Goal: Find specific page/section: Find specific page/section

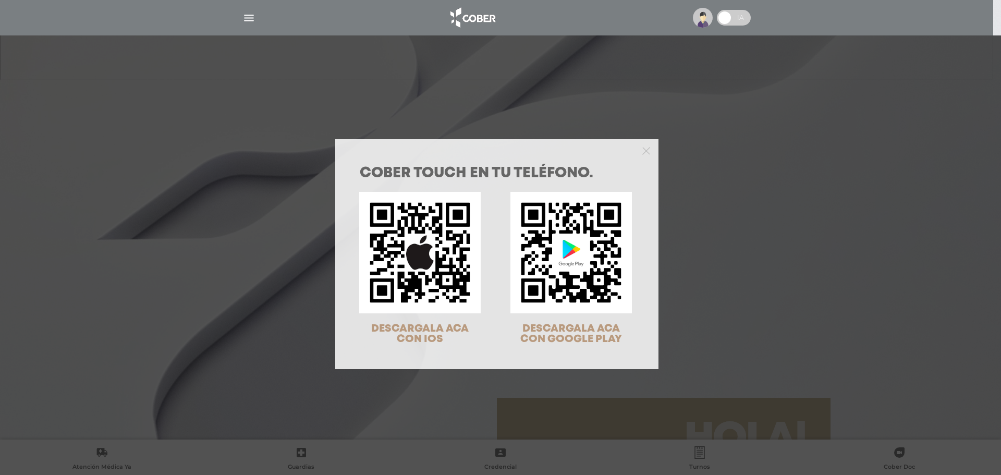
click at [806, 133] on div "COBER TOUCH en tu teléfono. DESCARGALA ACA CON IOS DESCARGALA ACA CON GOOGLE PL…" at bounding box center [500, 237] width 1001 height 475
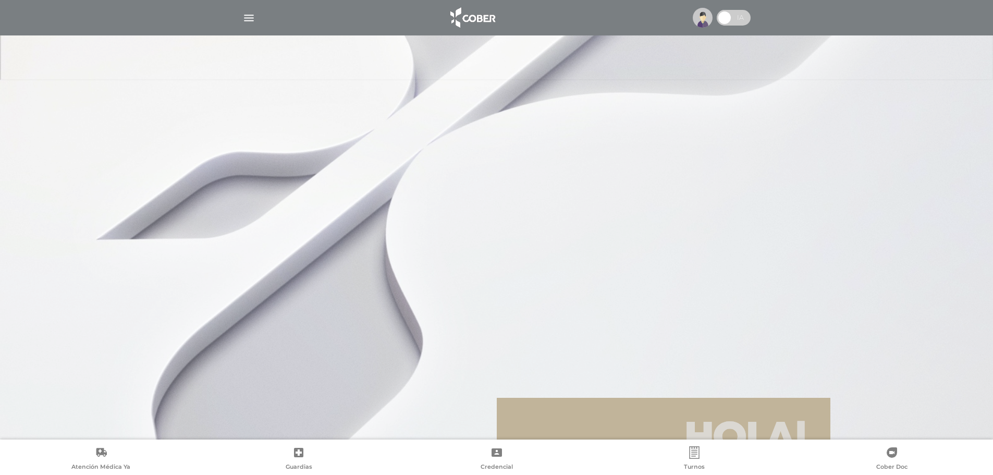
click at [249, 19] on img "button" at bounding box center [248, 17] width 13 height 13
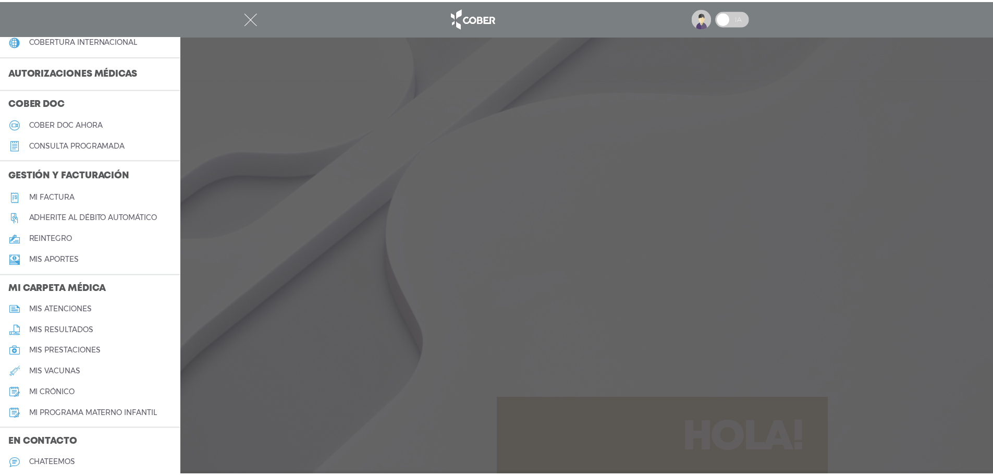
scroll to position [225, 0]
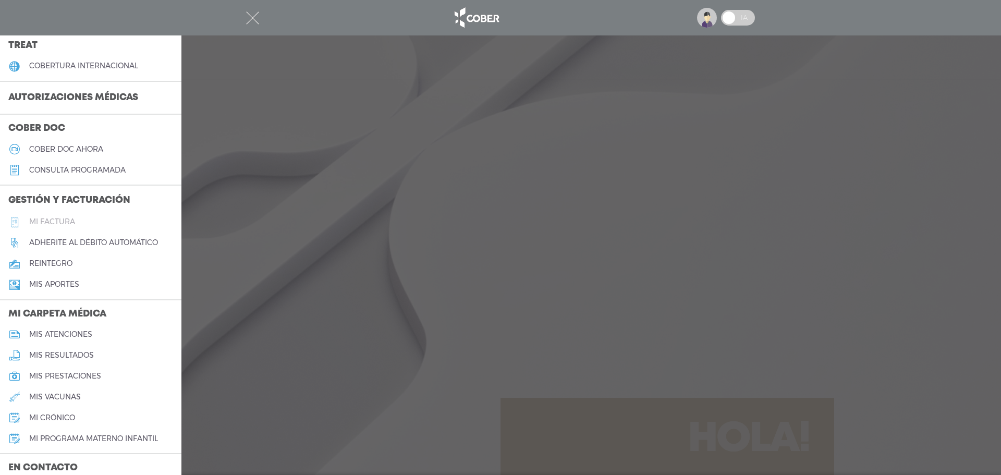
click at [45, 217] on h5 "Mi factura" at bounding box center [52, 221] width 46 height 9
